Goal: Transaction & Acquisition: Download file/media

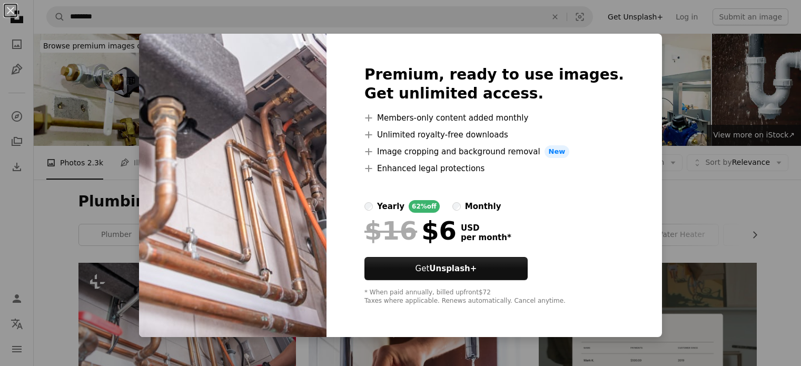
scroll to position [118, 0]
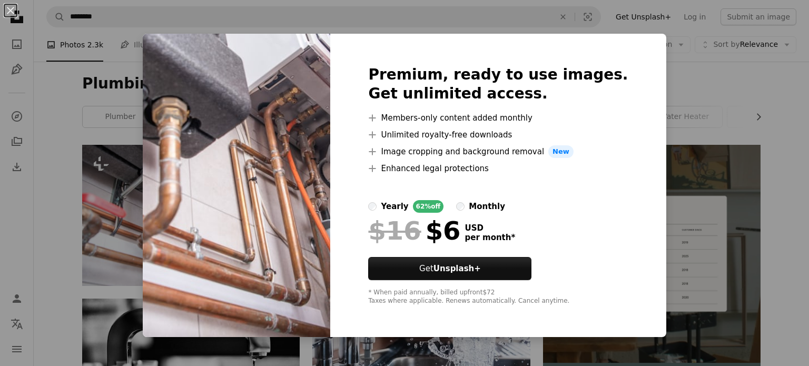
click at [680, 69] on div "An X shape Premium, ready to use images. Get unlimited access. A plus sign Memb…" at bounding box center [404, 183] width 809 height 366
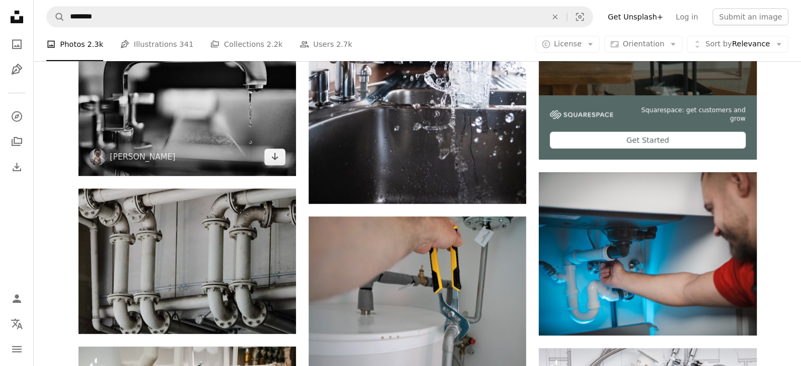
scroll to position [364, 0]
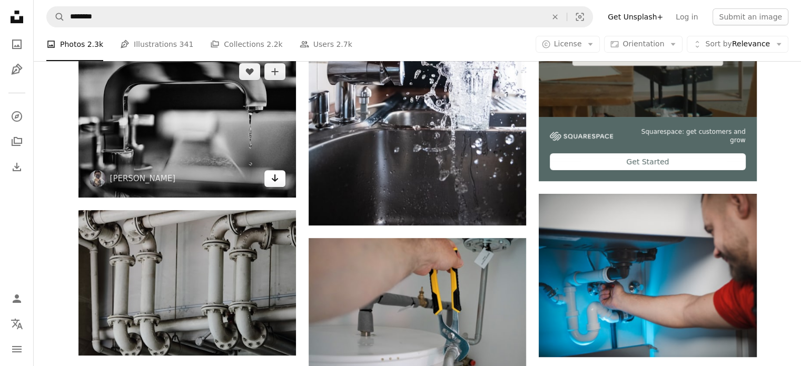
click at [276, 181] on icon "Arrow pointing down" at bounding box center [275, 178] width 8 height 13
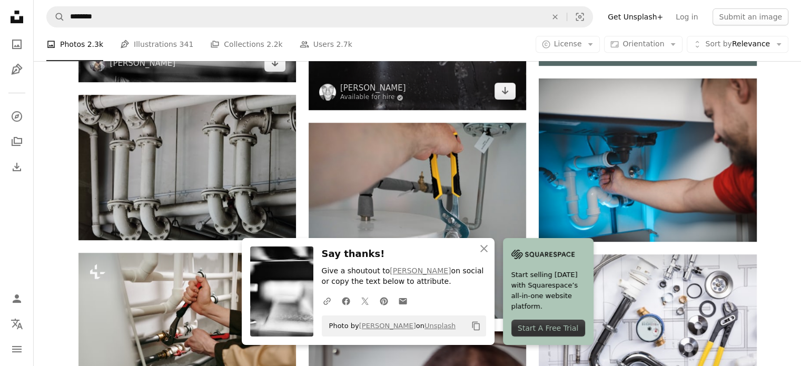
scroll to position [505, 0]
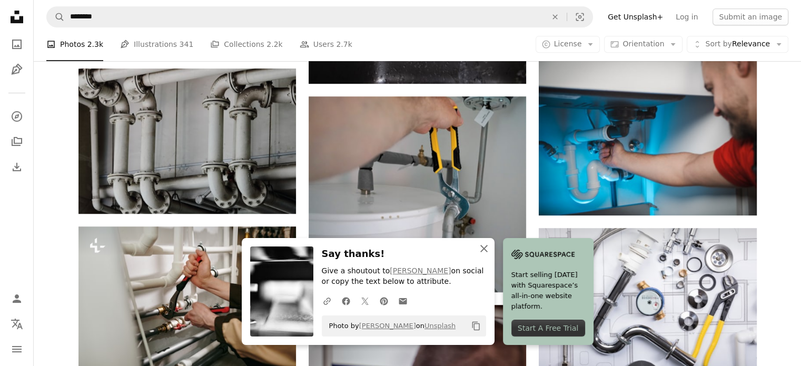
click at [480, 251] on icon "An X shape" at bounding box center [483, 248] width 13 height 13
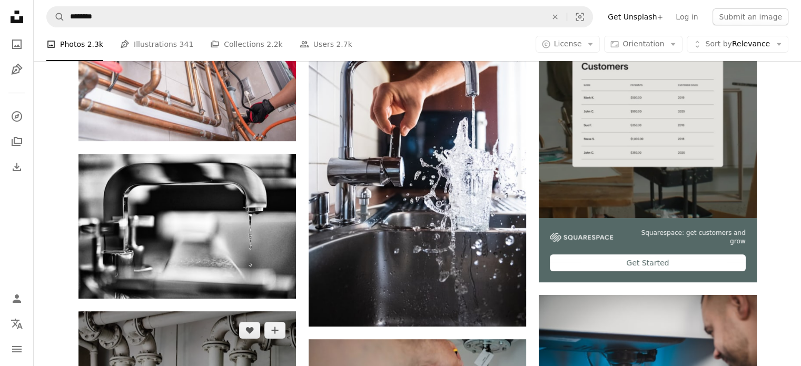
scroll to position [262, 0]
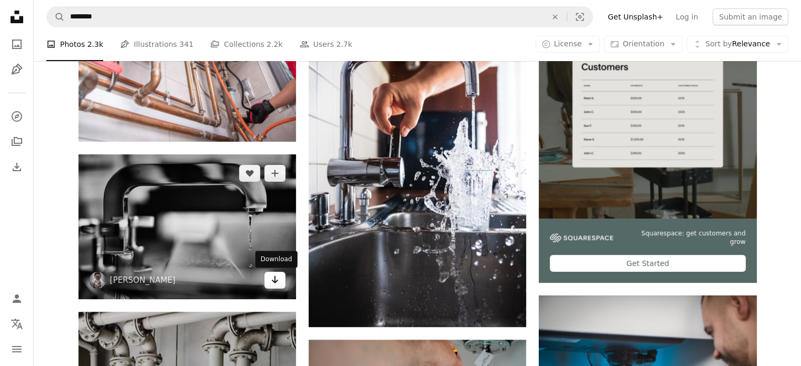
click at [274, 280] on icon "Download" at bounding box center [275, 279] width 7 height 7
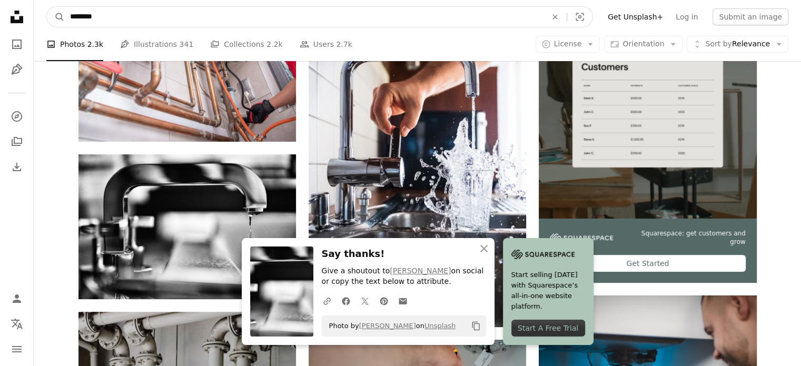
drag, startPoint x: 109, startPoint y: 13, endPoint x: 9, endPoint y: 20, distance: 100.8
type input "**********"
click button "A magnifying glass" at bounding box center [56, 17] width 18 height 20
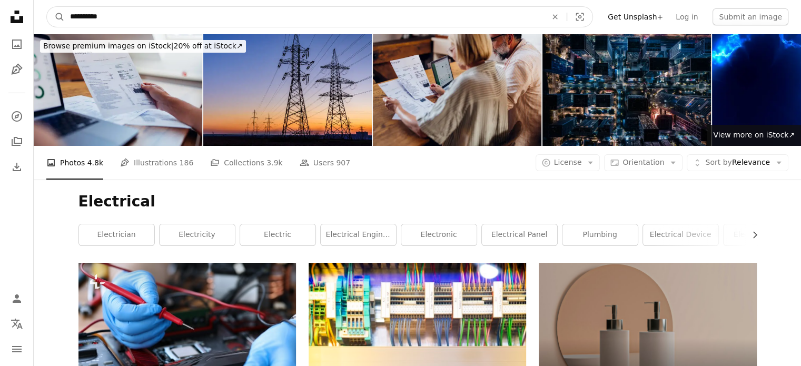
drag, startPoint x: 105, startPoint y: 21, endPoint x: 33, endPoint y: 25, distance: 72.2
type input "**********"
click button "A magnifying glass" at bounding box center [56, 17] width 18 height 20
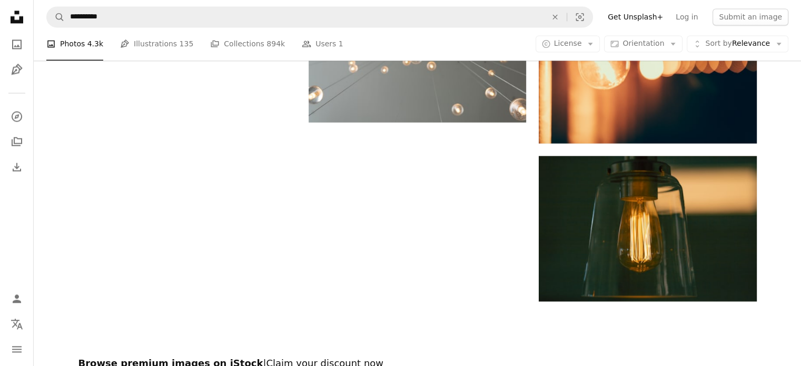
scroll to position [1759, 0]
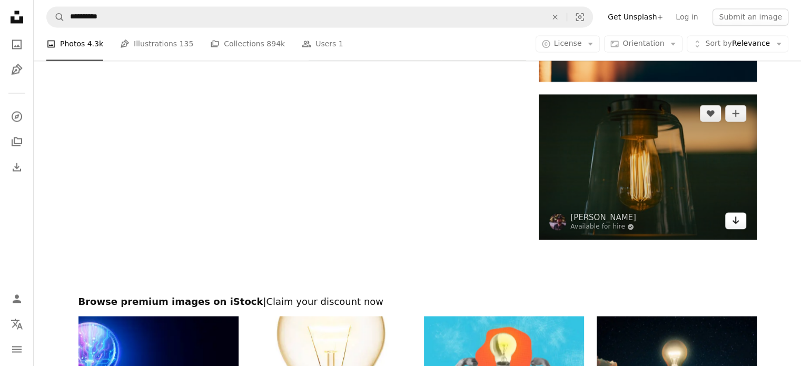
click at [736, 225] on icon "Arrow pointing down" at bounding box center [735, 220] width 8 height 13
